Goal: Transaction & Acquisition: Book appointment/travel/reservation

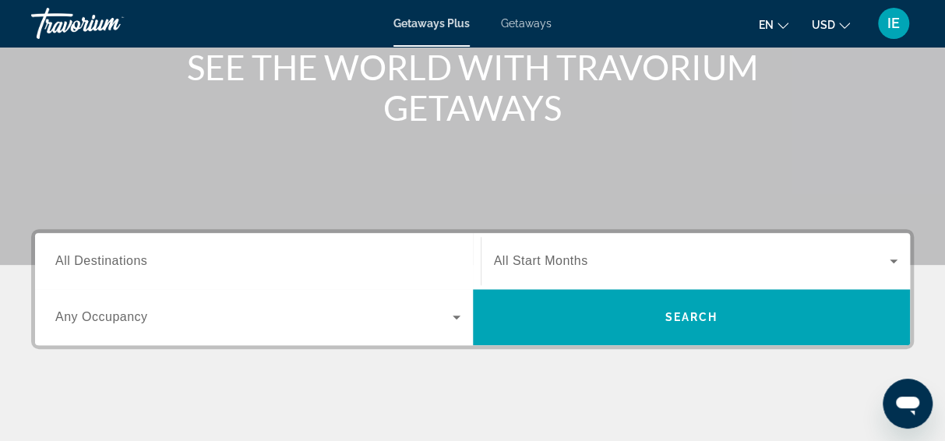
scroll to position [207, 0]
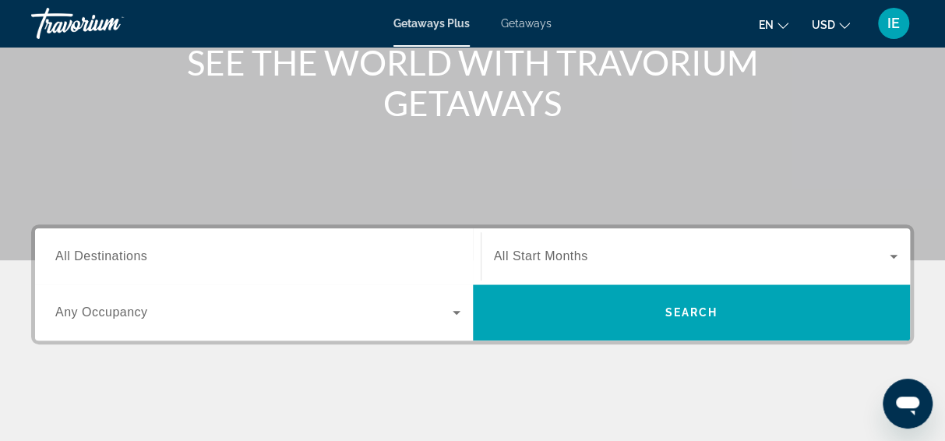
click at [185, 254] on input "Destination All Destinations" at bounding box center [257, 257] width 405 height 19
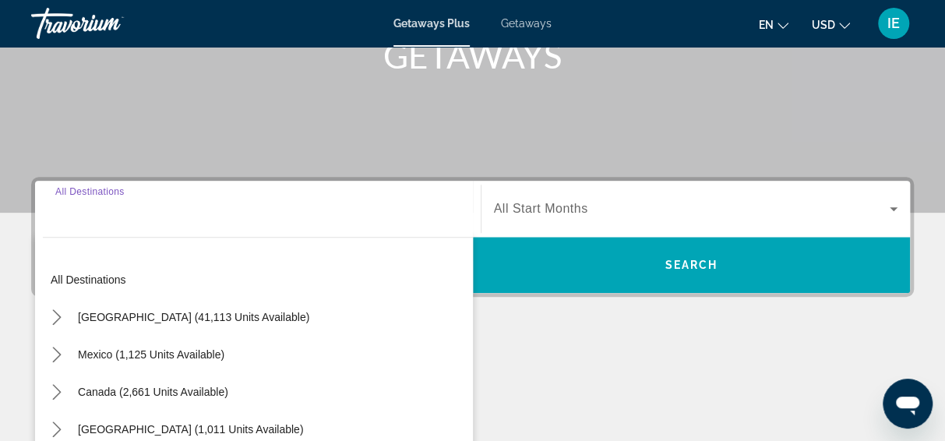
scroll to position [380, 0]
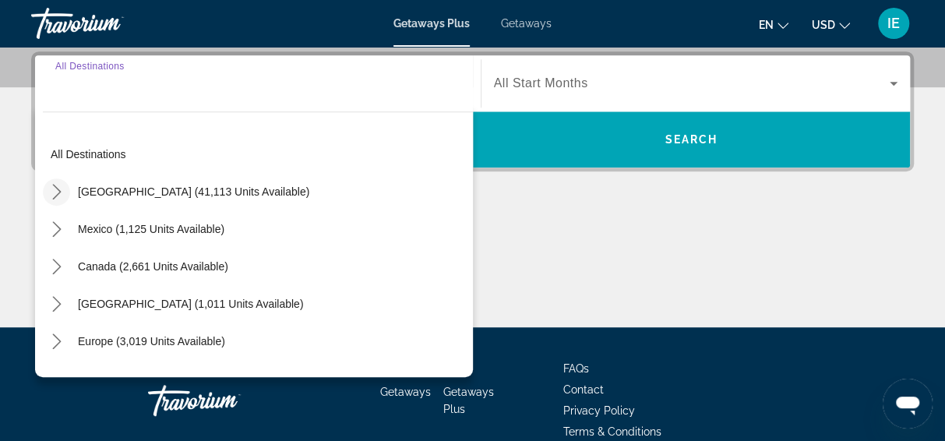
click at [58, 196] on icon "Toggle United States (41,113 units available) submenu" at bounding box center [57, 192] width 16 height 16
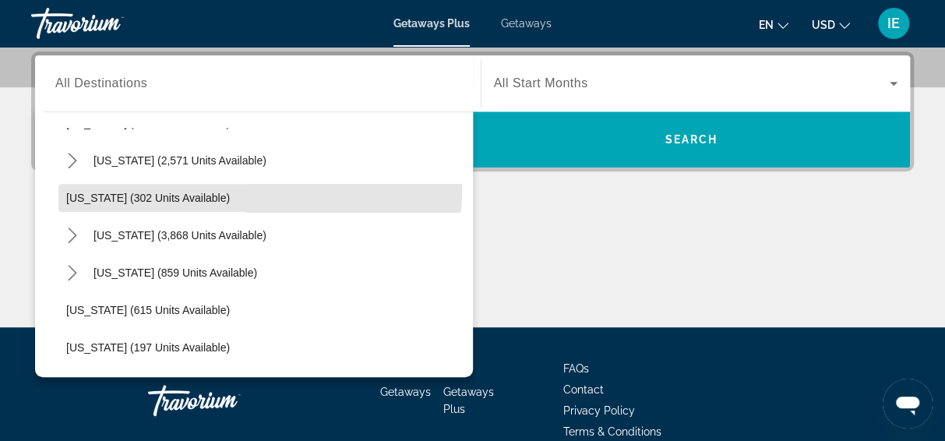
scroll to position [748, 0]
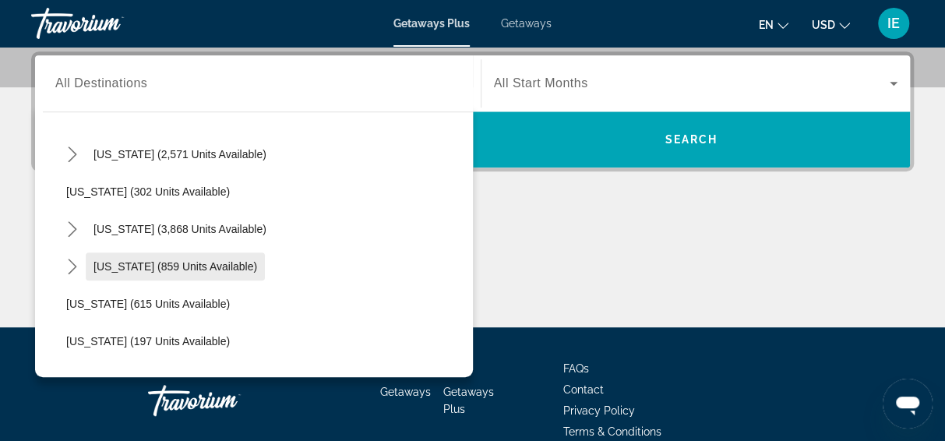
click at [167, 270] on span "[US_STATE] (859 units available)" at bounding box center [175, 266] width 164 height 12
type input "**********"
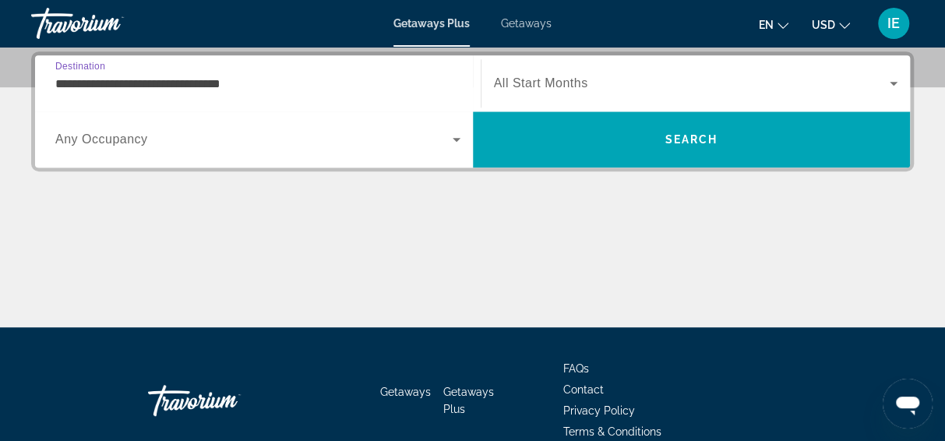
click at [522, 90] on span "Search widget" at bounding box center [692, 83] width 396 height 19
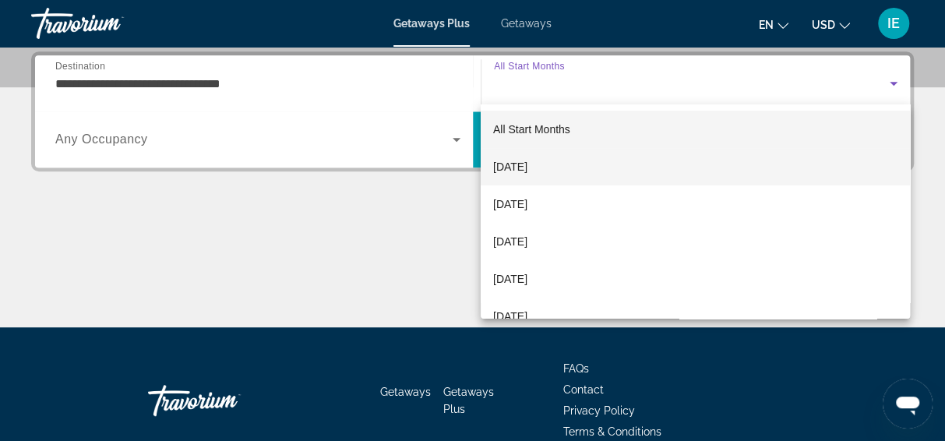
click at [520, 170] on span "[DATE]" at bounding box center [510, 166] width 34 height 19
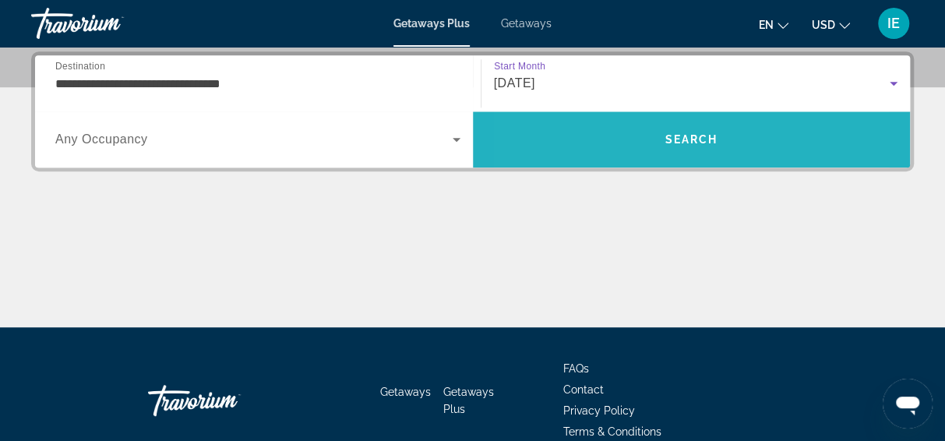
click at [604, 125] on span "Search" at bounding box center [692, 139] width 438 height 37
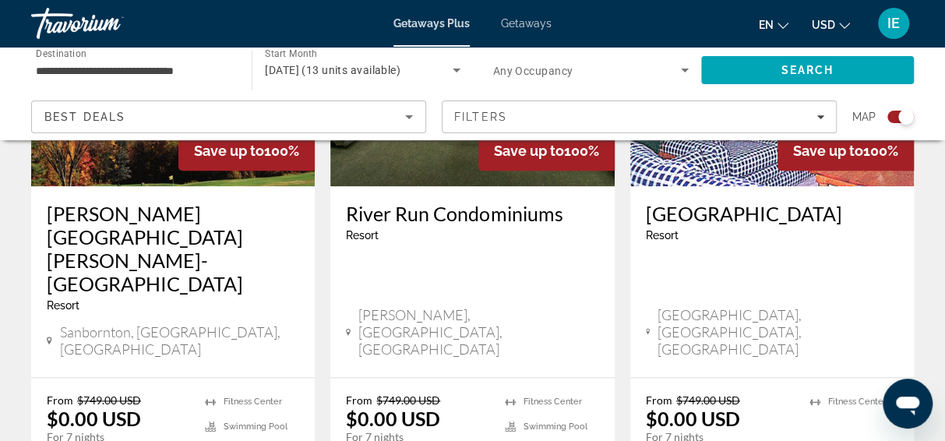
scroll to position [743, 0]
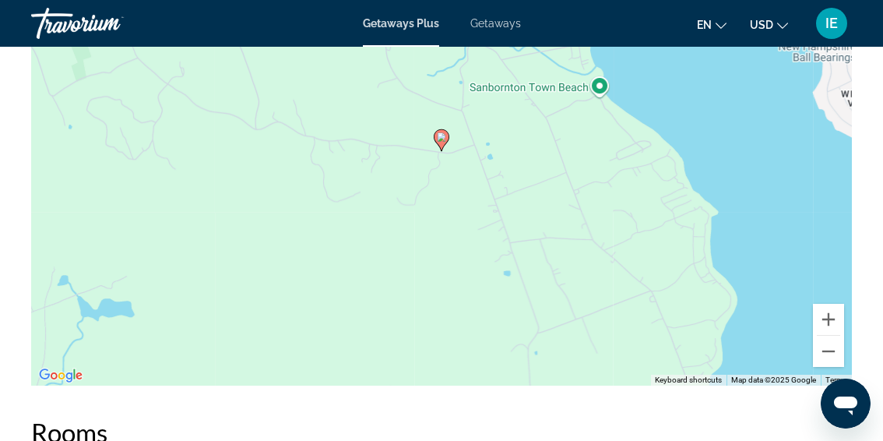
scroll to position [2658, 0]
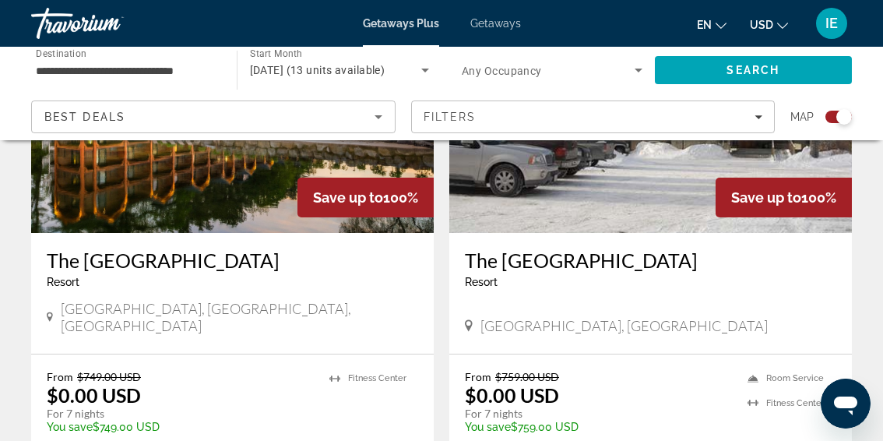
scroll to position [1812, 0]
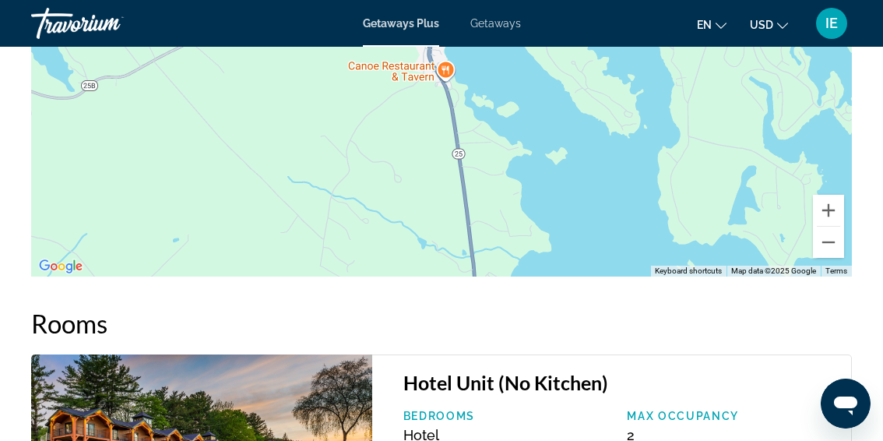
scroll to position [2595, 0]
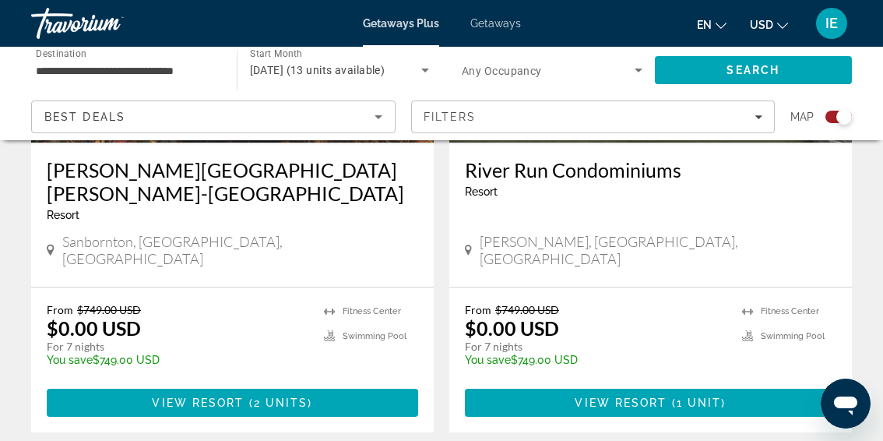
scroll to position [786, 0]
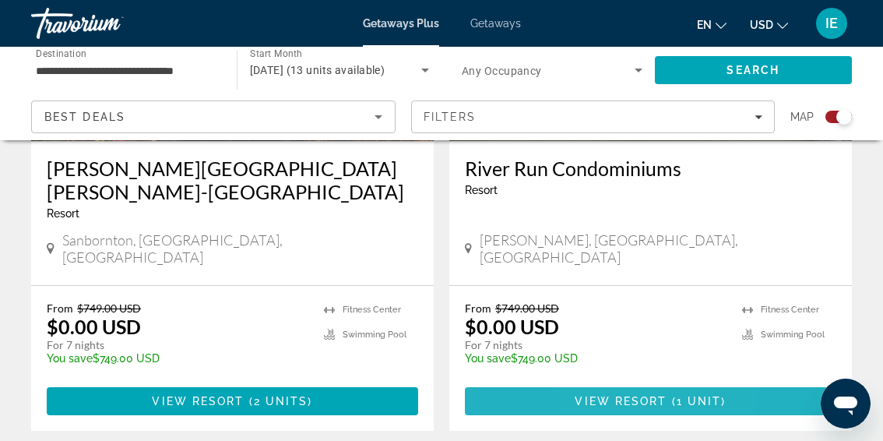
click at [598, 395] on span "View Resort" at bounding box center [621, 401] width 92 height 12
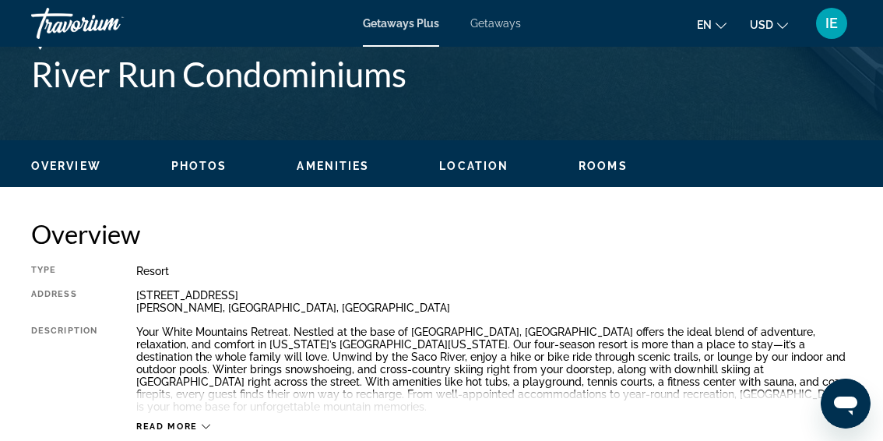
scroll to position [643, 0]
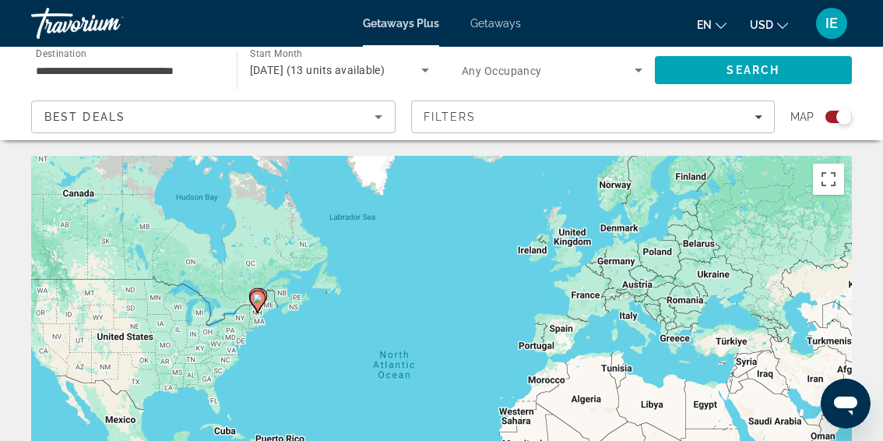
click at [629, 1] on mat-toolbar "Getaways Plus Getaways en English Español Français Italiano Português русский U…" at bounding box center [441, 23] width 883 height 47
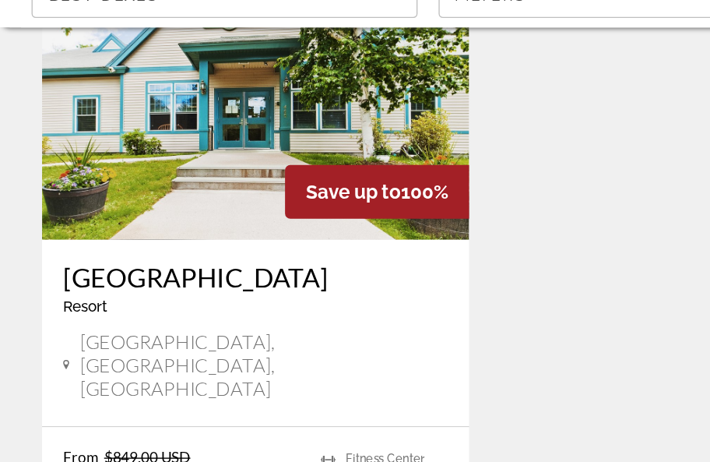
scroll to position [2226, 0]
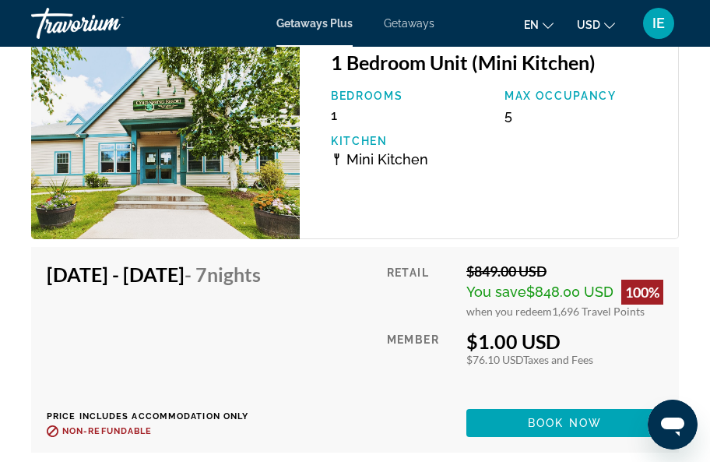
scroll to position [3194, 0]
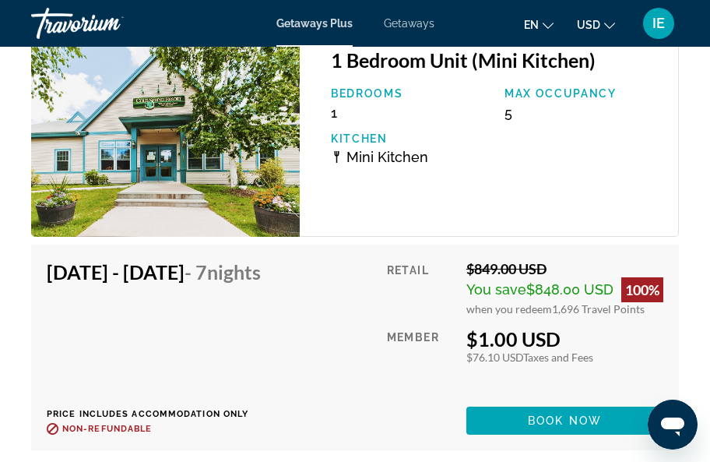
click at [186, 167] on img "Main content" at bounding box center [165, 134] width 269 height 205
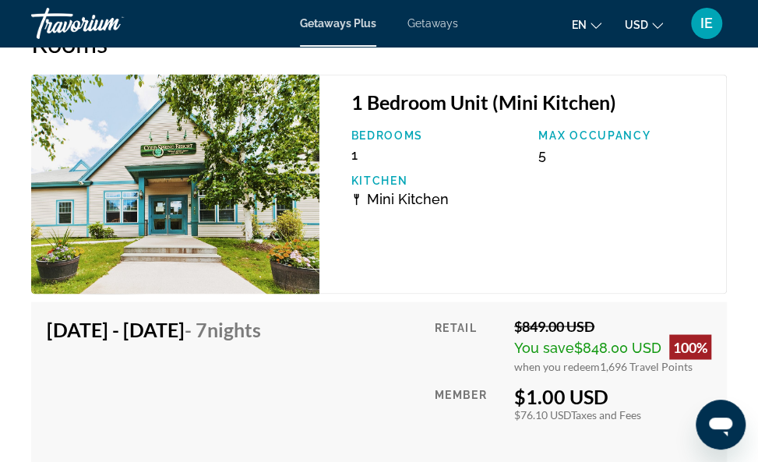
scroll to position [3131, 0]
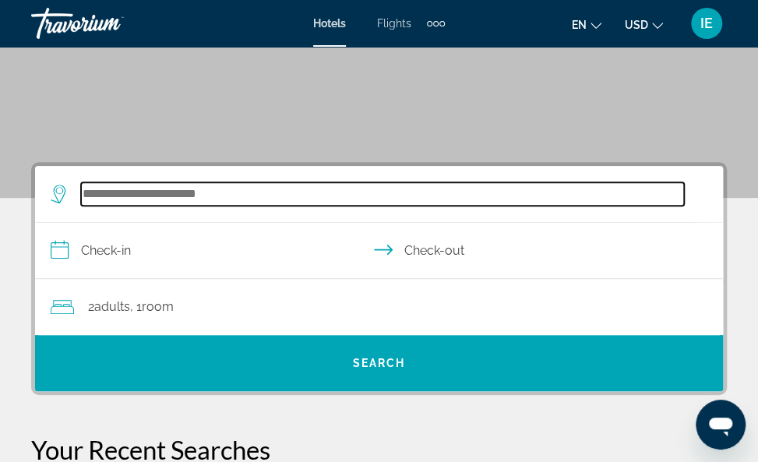
click at [195, 201] on input "Search hotel destination" at bounding box center [382, 193] width 603 height 23
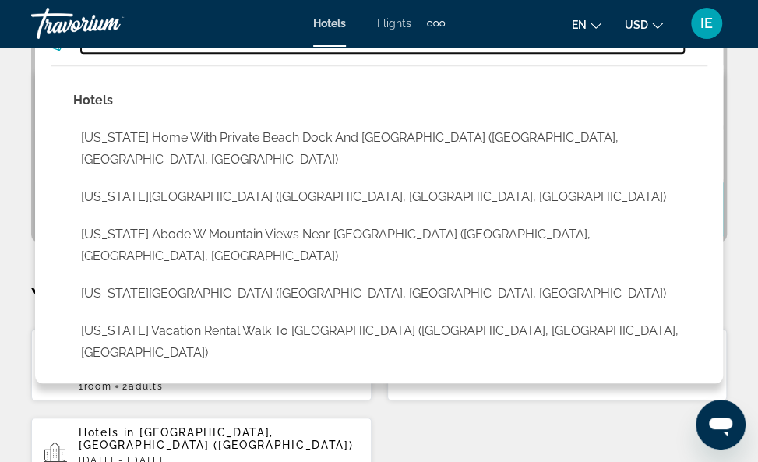
scroll to position [329, 0]
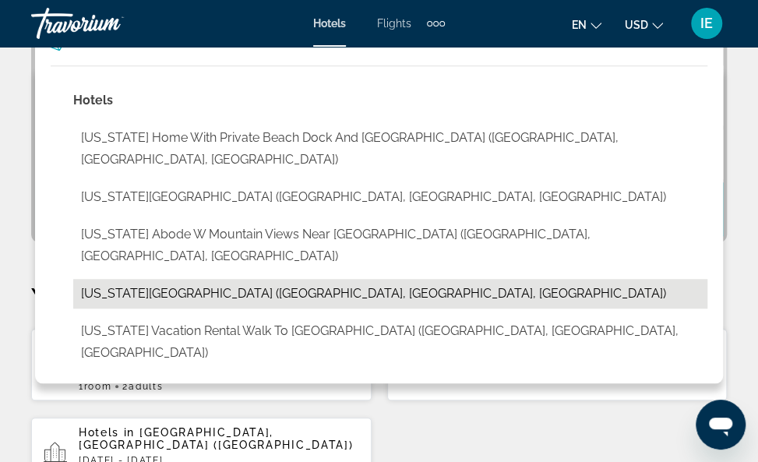
click at [233, 279] on button "[US_STATE][GEOGRAPHIC_DATA] ([GEOGRAPHIC_DATA], [GEOGRAPHIC_DATA], [GEOGRAPHIC_…" at bounding box center [390, 294] width 634 height 30
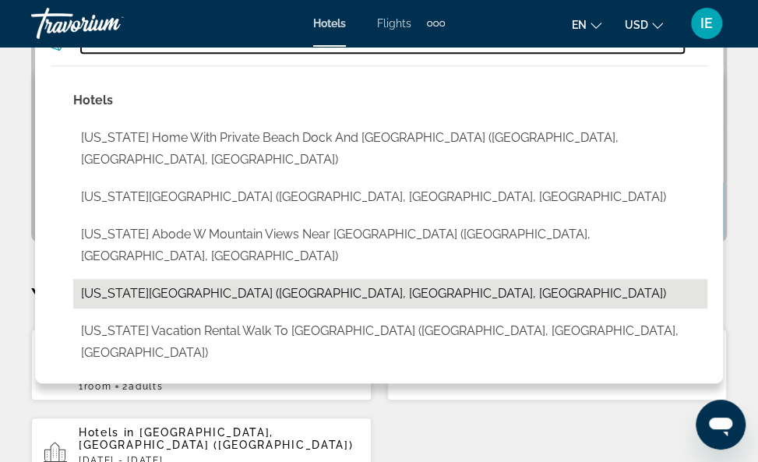
type input "**********"
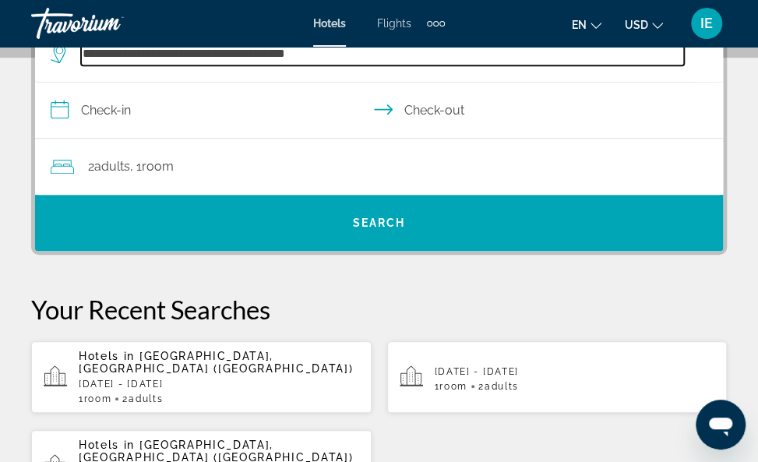
scroll to position [287, 0]
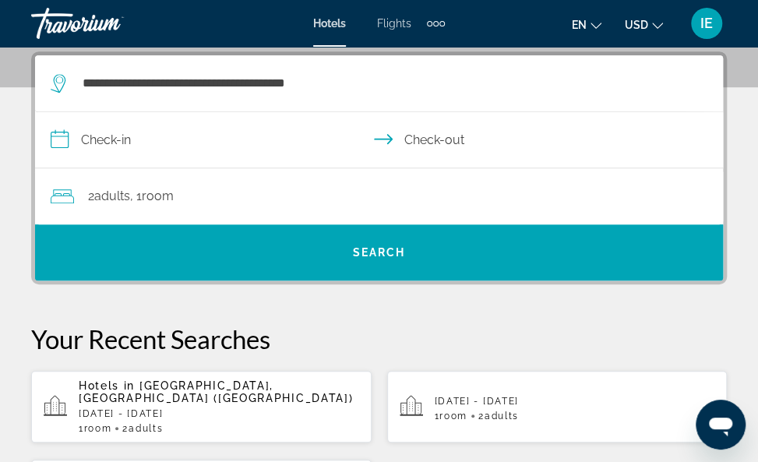
click at [215, 154] on input "**********" at bounding box center [382, 142] width 694 height 60
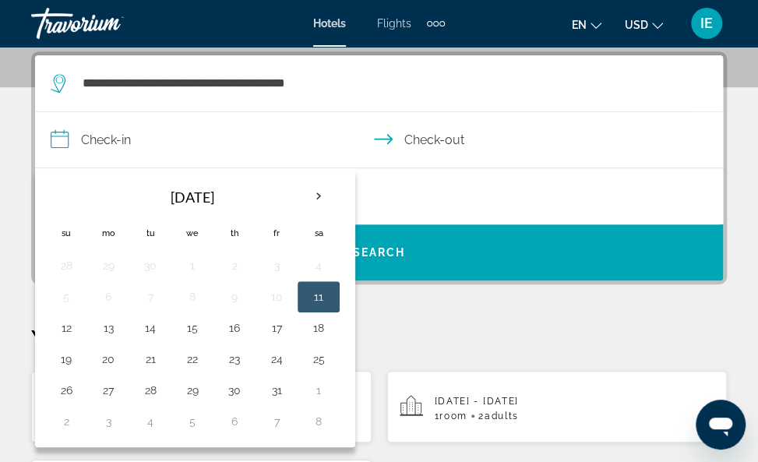
click at [317, 296] on button "11" at bounding box center [318, 297] width 25 height 22
click at [67, 329] on button "12" at bounding box center [66, 328] width 25 height 22
type input "**********"
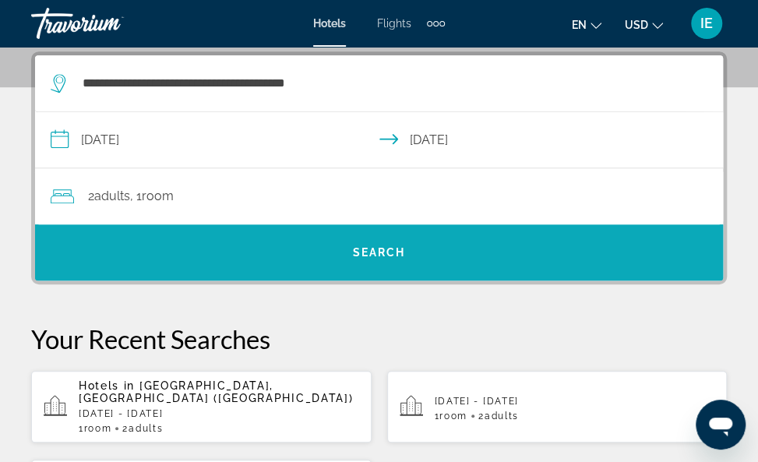
click at [375, 254] on span "Search" at bounding box center [379, 252] width 53 height 12
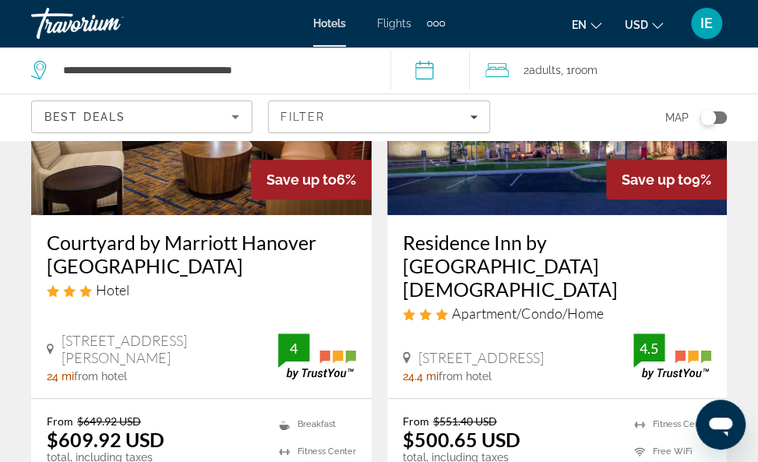
scroll to position [229, 0]
click at [544, 192] on img "Main content" at bounding box center [557, 90] width 340 height 249
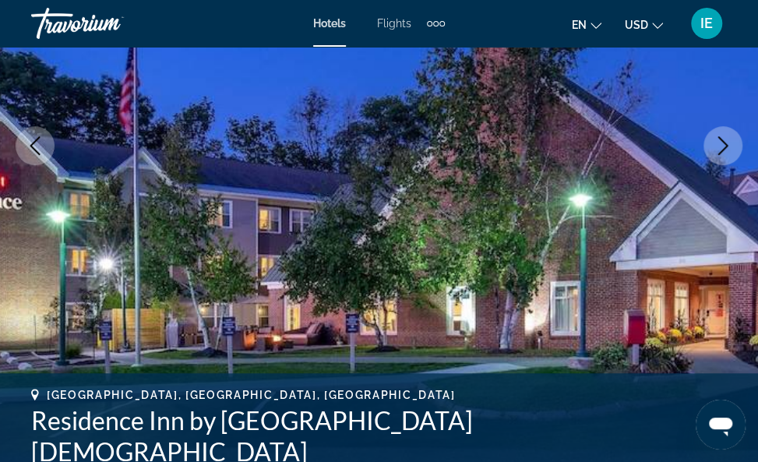
scroll to position [276, 0]
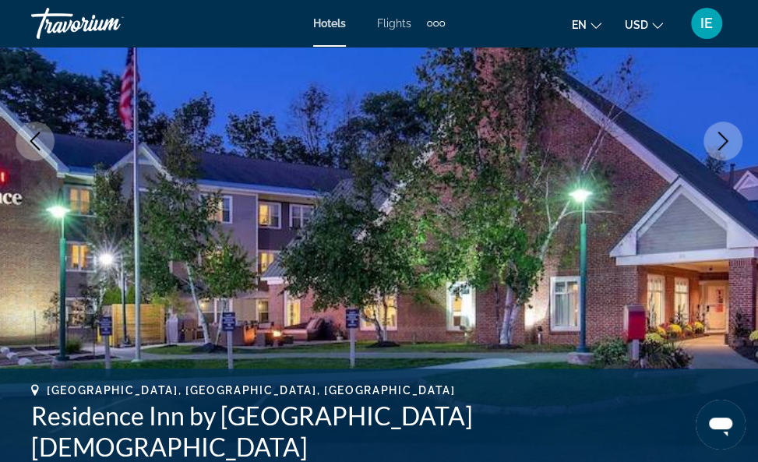
click at [717, 142] on icon "Next image" at bounding box center [722, 141] width 19 height 19
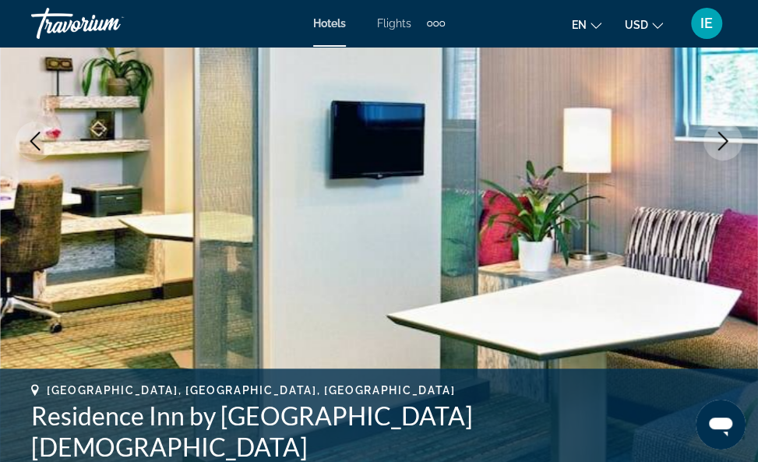
click at [720, 150] on button "Next image" at bounding box center [722, 141] width 39 height 39
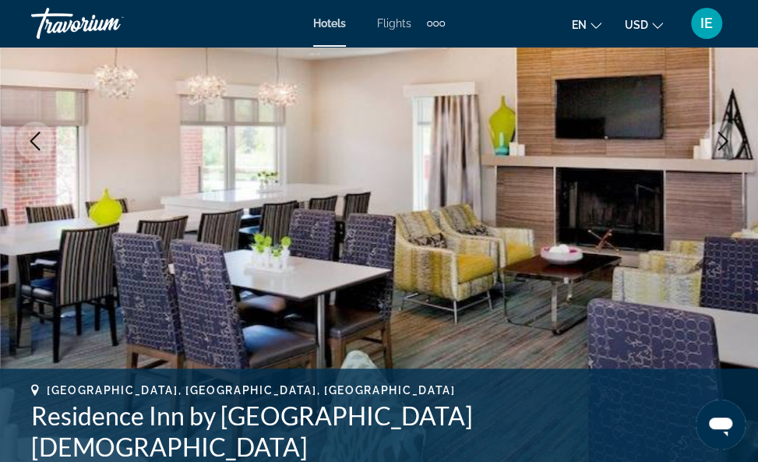
click at [723, 152] on button "Next image" at bounding box center [722, 141] width 39 height 39
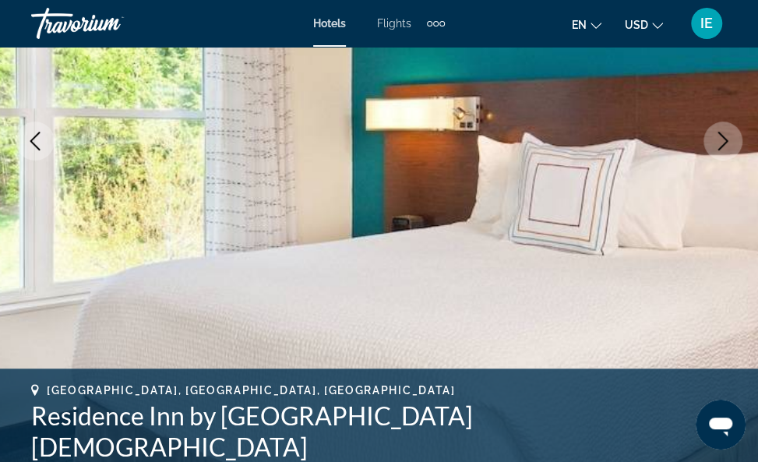
click at [735, 153] on button "Next image" at bounding box center [722, 141] width 39 height 39
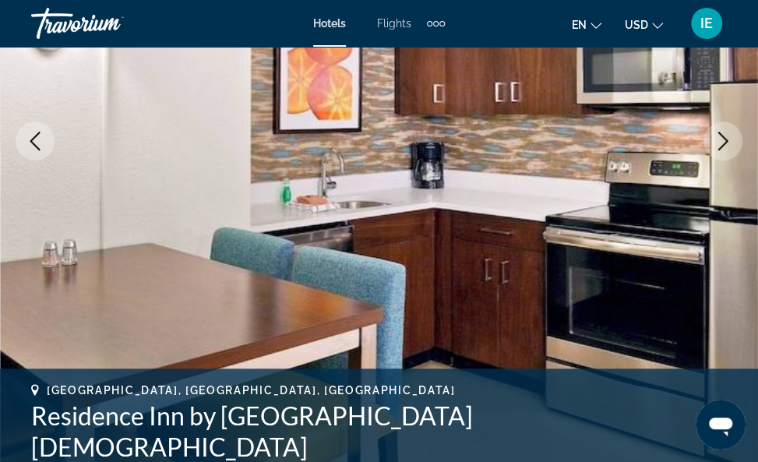
click at [716, 149] on icon "Next image" at bounding box center [722, 141] width 19 height 19
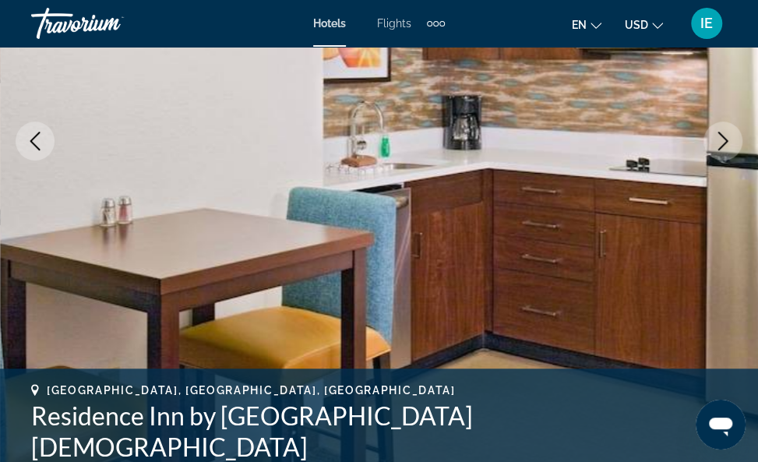
click at [720, 153] on button "Next image" at bounding box center [722, 141] width 39 height 39
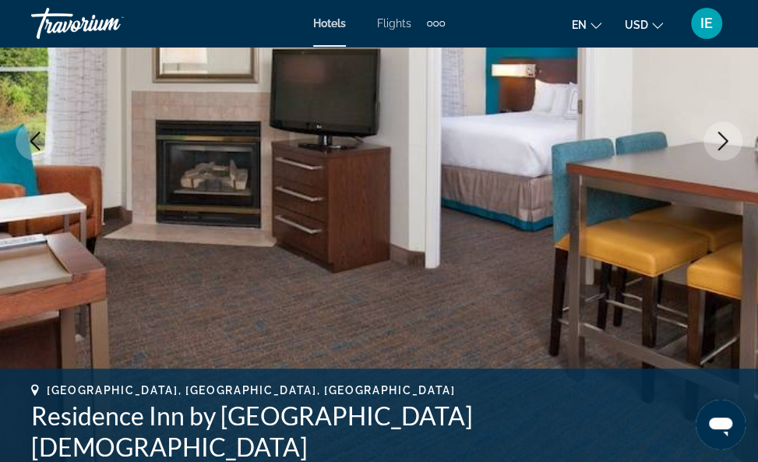
click at [713, 153] on button "Next image" at bounding box center [722, 141] width 39 height 39
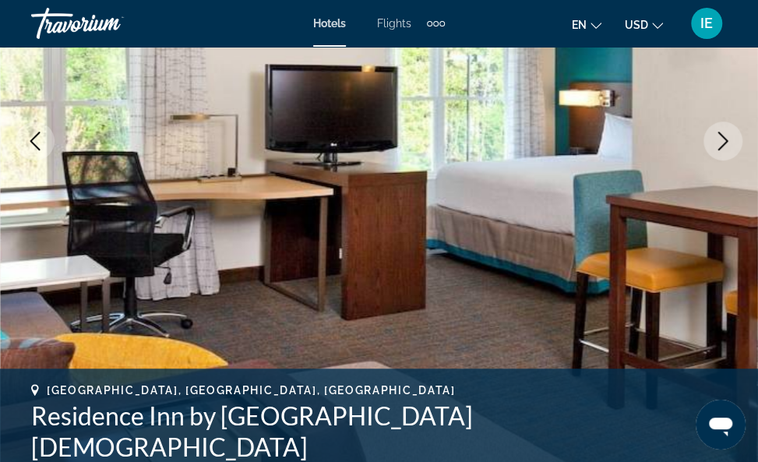
click at [721, 148] on icon "Next image" at bounding box center [722, 141] width 19 height 19
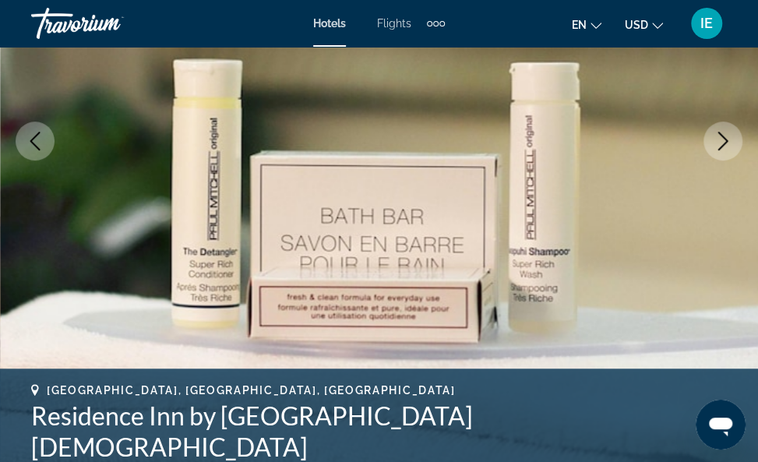
click at [717, 148] on icon "Next image" at bounding box center [722, 141] width 19 height 19
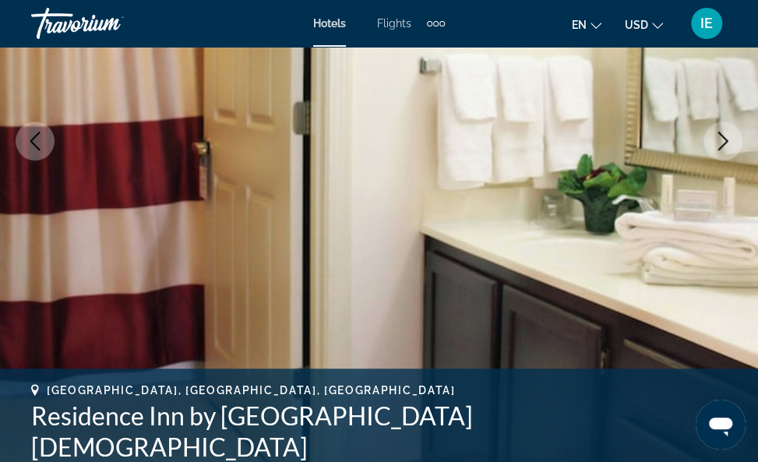
click at [721, 150] on button "Next image" at bounding box center [722, 141] width 39 height 39
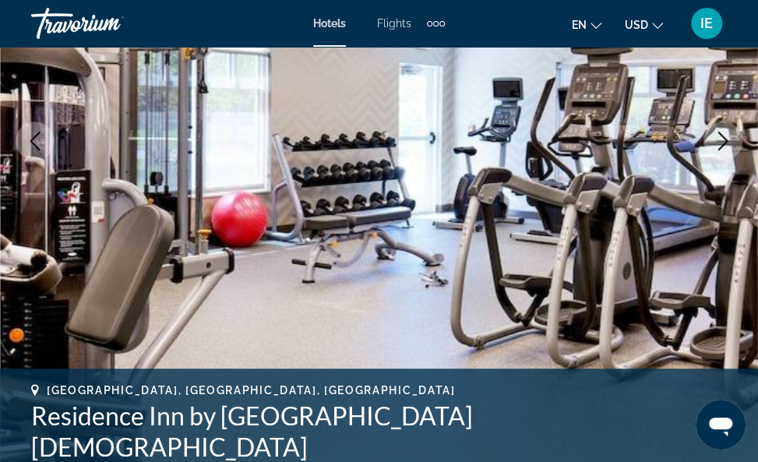
click at [724, 149] on icon "Next image" at bounding box center [722, 141] width 19 height 19
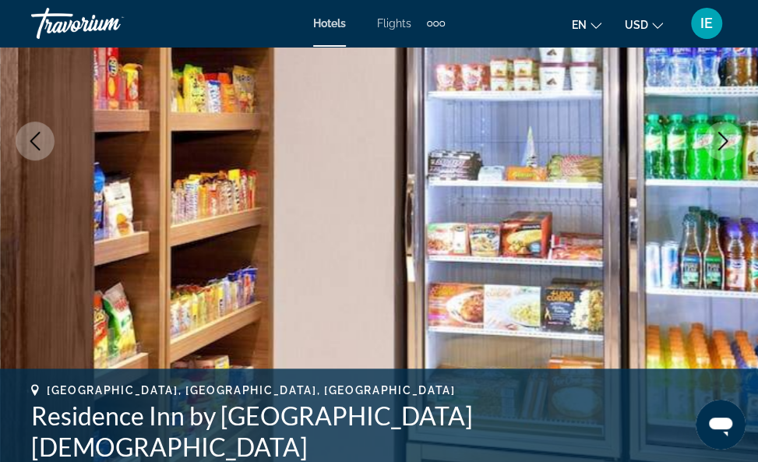
click at [710, 146] on button "Next image" at bounding box center [722, 141] width 39 height 39
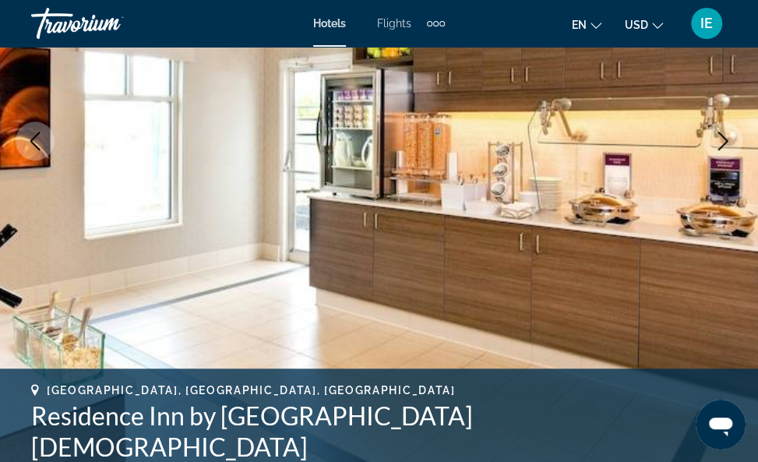
click at [711, 148] on button "Next image" at bounding box center [722, 141] width 39 height 39
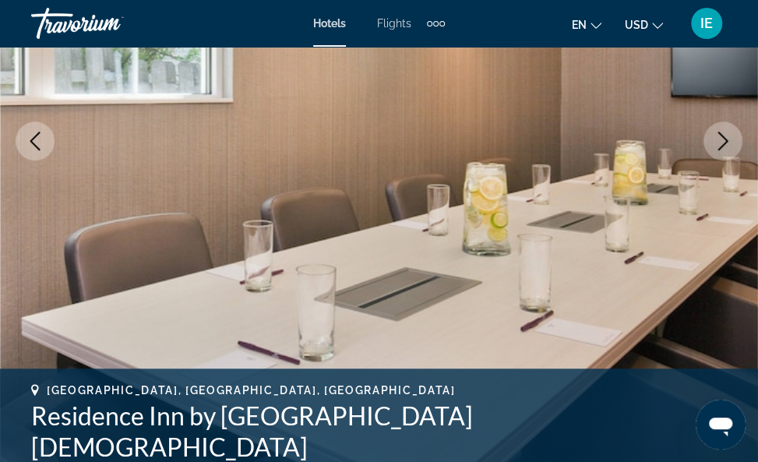
click at [718, 150] on button "Next image" at bounding box center [722, 141] width 39 height 39
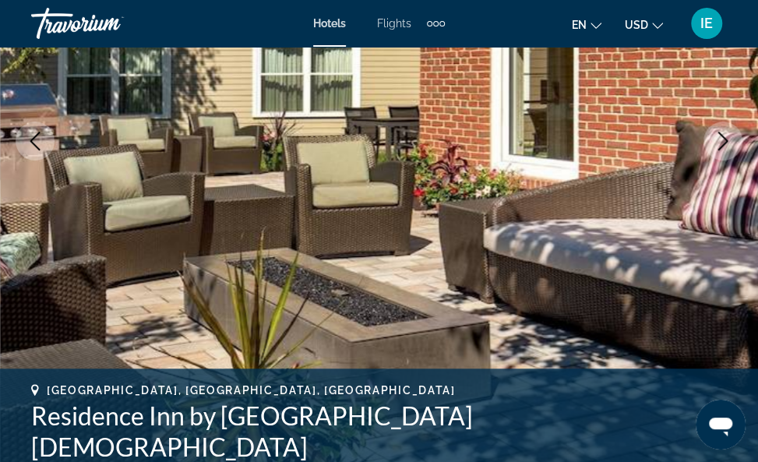
click at [718, 149] on icon "Next image" at bounding box center [723, 141] width 10 height 19
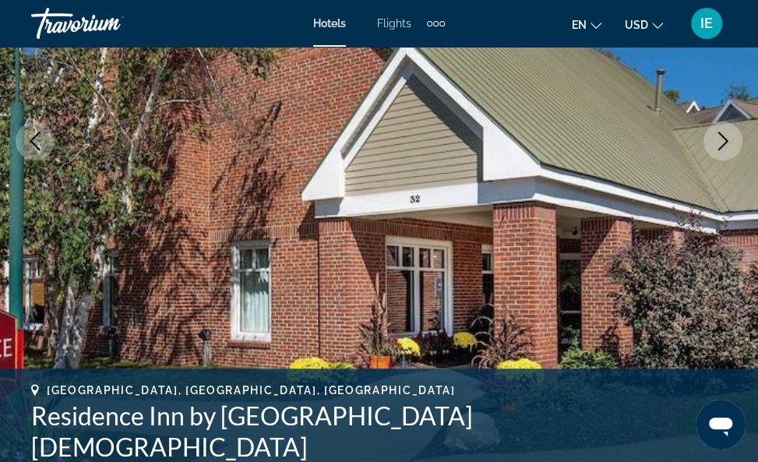
click at [715, 154] on button "Next image" at bounding box center [722, 141] width 39 height 39
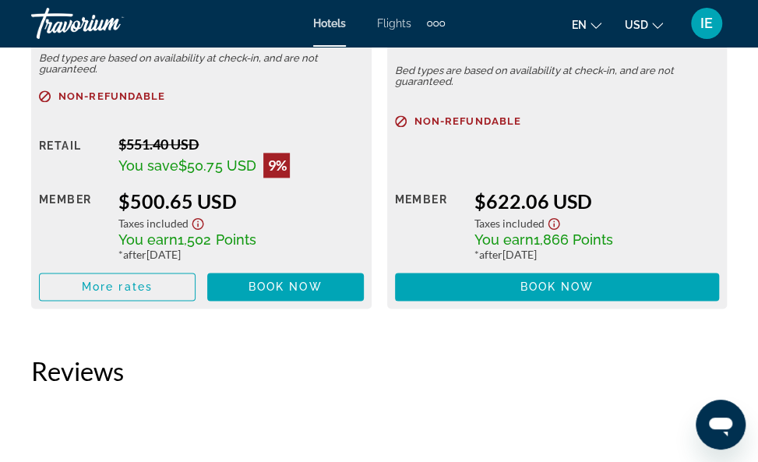
scroll to position [2994, 0]
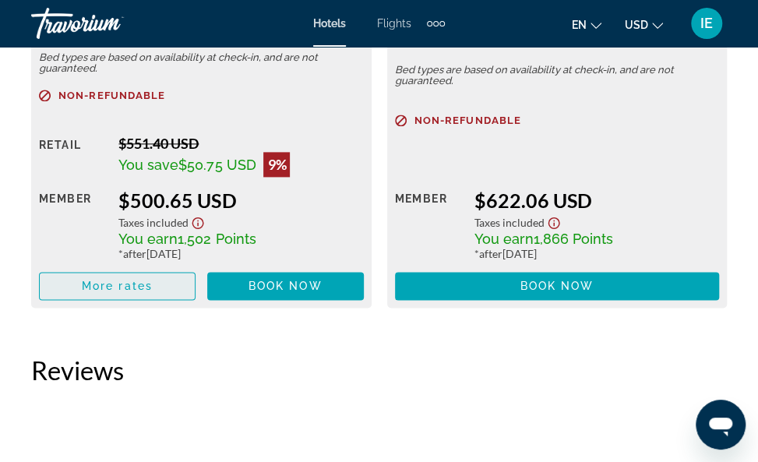
click at [152, 284] on span "More rates" at bounding box center [117, 286] width 71 height 12
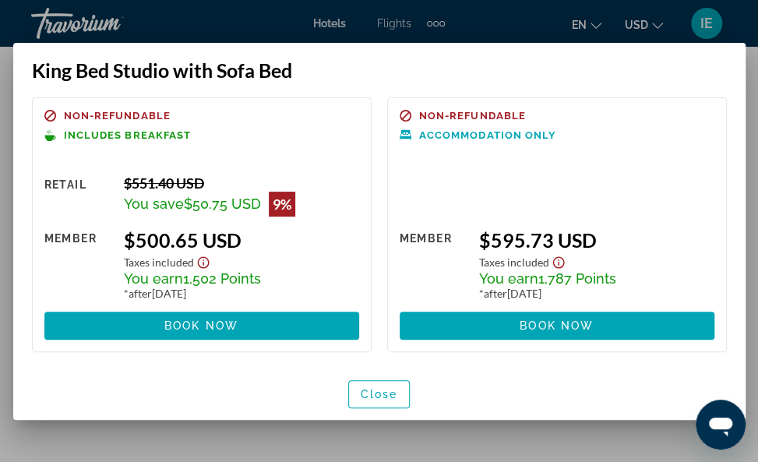
scroll to position [0, 0]
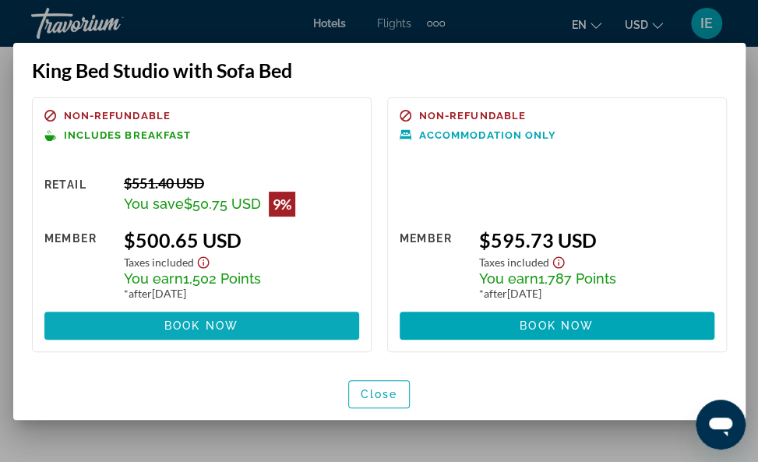
click at [263, 331] on span at bounding box center [201, 325] width 315 height 37
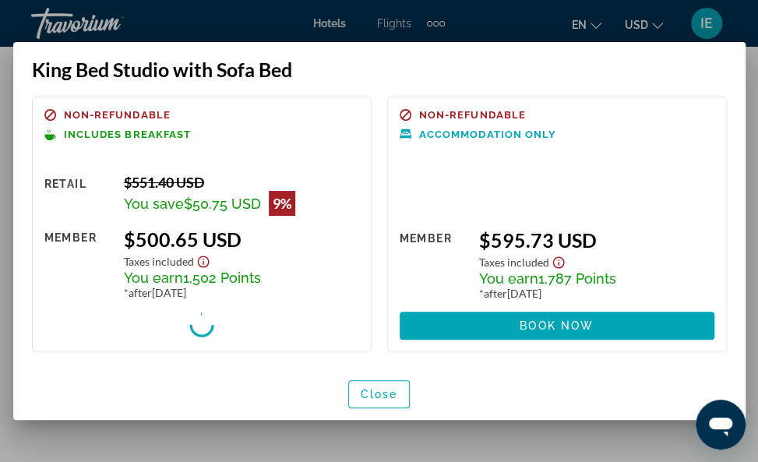
scroll to position [2994, 0]
